Goal: Information Seeking & Learning: Understand process/instructions

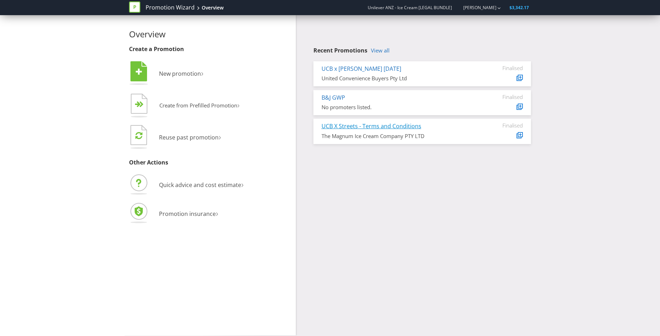
click at [350, 127] on link "UCB X Streets - Terms and Conditions" at bounding box center [372, 126] width 100 height 8
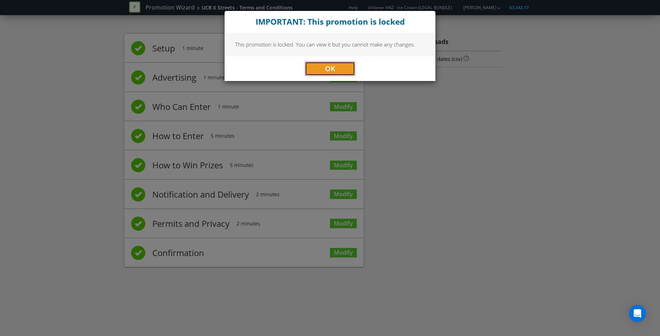
click at [325, 62] on button "OK" at bounding box center [330, 69] width 50 height 14
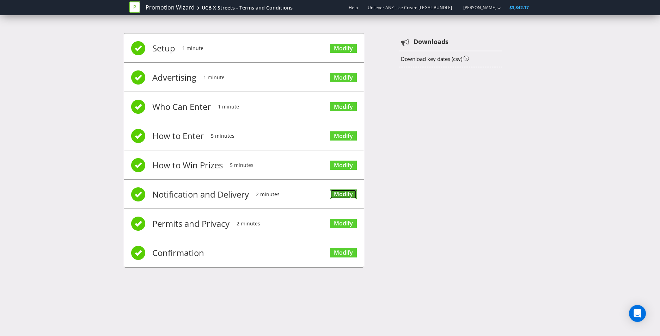
click at [344, 191] on link "Modify" at bounding box center [343, 195] width 27 height 10
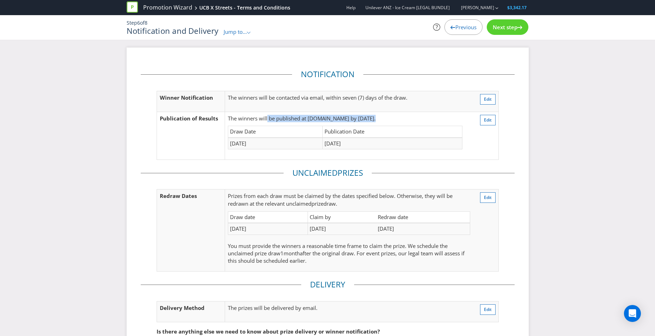
drag, startPoint x: 267, startPoint y: 121, endPoint x: 367, endPoint y: 123, distance: 100.5
click at [367, 123] on div "The winners will be published at [DOMAIN_NAME] by [DATE]. Draw Date Publication…" at bounding box center [345, 136] width 234 height 42
drag, startPoint x: 367, startPoint y: 123, endPoint x: 289, endPoint y: 134, distance: 79.3
click at [289, 132] on td "Draw Date" at bounding box center [275, 132] width 94 height 12
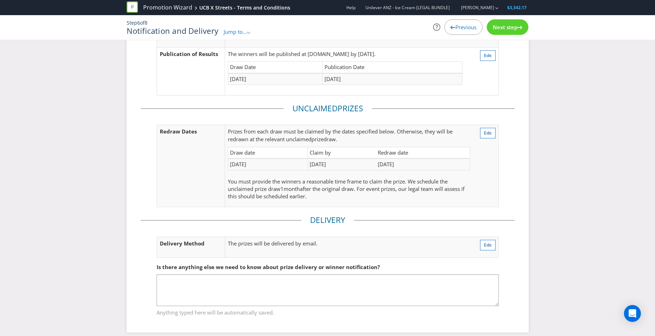
scroll to position [71, 0]
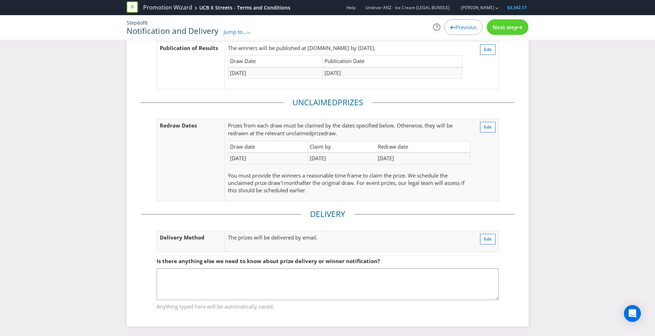
drag, startPoint x: 254, startPoint y: 125, endPoint x: 360, endPoint y: 131, distance: 105.6
click at [360, 131] on p "Prize s from each draw must be claimed by the dates specified below. Otherwise,…" at bounding box center [349, 129] width 242 height 15
click at [271, 177] on span "You must provide the winners a reasonable time frame to claim the prize. We sch…" at bounding box center [338, 179] width 220 height 14
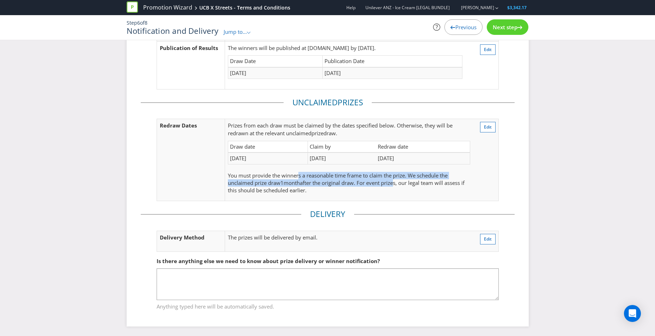
drag, startPoint x: 300, startPoint y: 172, endPoint x: 396, endPoint y: 187, distance: 97.3
click at [396, 187] on p "You must provide the winners a reasonable time frame to claim the prize. We sch…" at bounding box center [349, 183] width 242 height 23
drag, startPoint x: 396, startPoint y: 187, endPoint x: 332, endPoint y: 184, distance: 64.2
click at [333, 184] on span "after the original draw. For event prizes, our legal team will assess if this s…" at bounding box center [346, 186] width 237 height 14
